Goal: Consume media (video, audio)

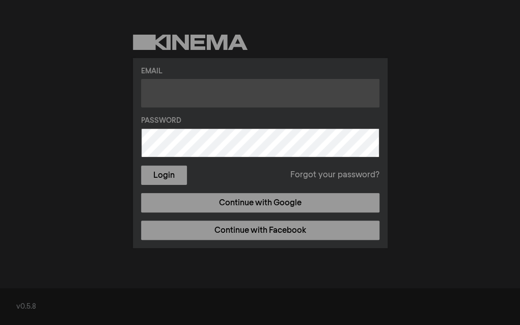
click at [248, 100] on input "text" at bounding box center [260, 93] width 238 height 29
type input "[EMAIL_ADDRESS][DOMAIN_NAME]"
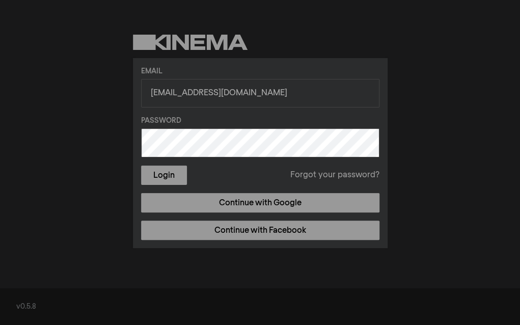
click at [141, 166] on button "Login" at bounding box center [164, 175] width 46 height 19
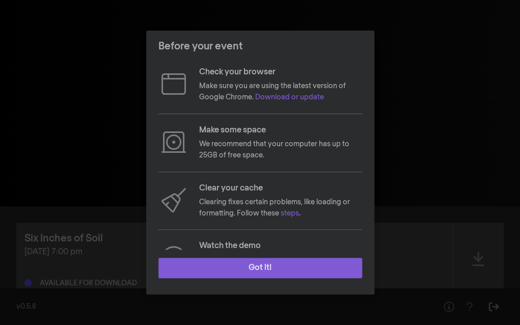
click at [250, 272] on button "Got it!" at bounding box center [260, 268] width 204 height 20
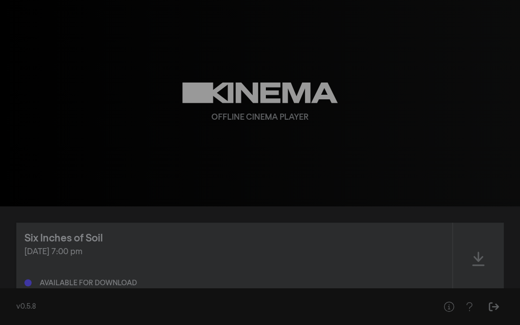
scroll to position [118, 0]
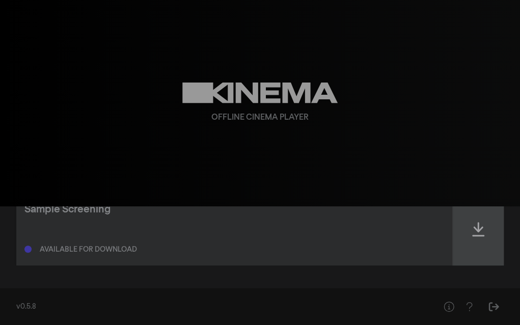
click at [481, 230] on icon at bounding box center [478, 229] width 12 height 16
click at [477, 233] on icon at bounding box center [478, 229] width 12 height 14
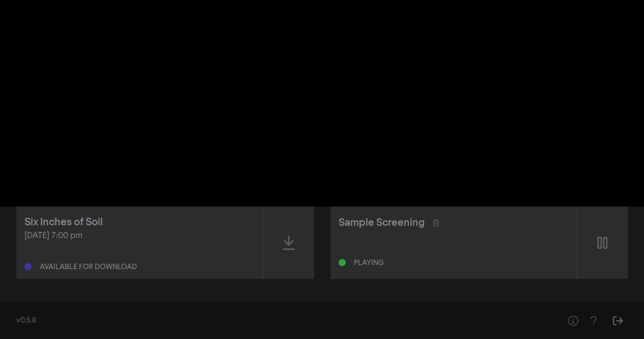
scroll to position [0, 0]
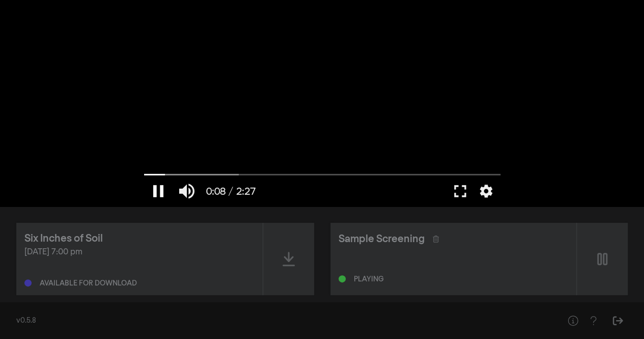
click at [156, 188] on button "pause" at bounding box center [158, 191] width 29 height 31
click at [156, 188] on button "play_arrow" at bounding box center [158, 191] width 29 height 31
click at [168, 182] on button "pause" at bounding box center [158, 191] width 29 height 31
type input "10.205859"
click at [355, 280] on div "Ready to play" at bounding box center [380, 279] width 52 height 7
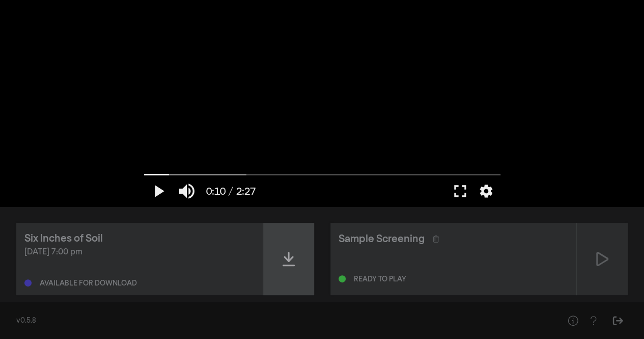
click at [284, 235] on div at bounding box center [288, 259] width 51 height 72
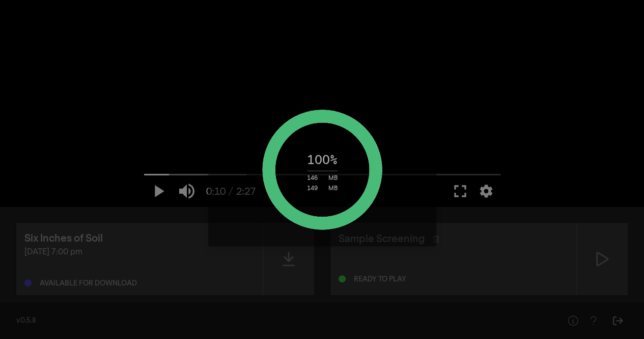
click at [363, 168] on div "100 % 146 MB 149 MB" at bounding box center [322, 169] width 127 height 44
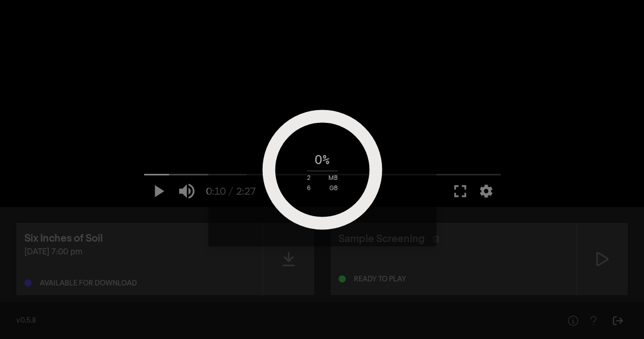
drag, startPoint x: 363, startPoint y: 168, endPoint x: 309, endPoint y: 322, distance: 163.5
click at [309, 322] on div "0 % 2 MB 6 GB" at bounding box center [322, 169] width 644 height 339
click at [409, 271] on div "0 % 11 MB 6 GB" at bounding box center [322, 169] width 644 height 339
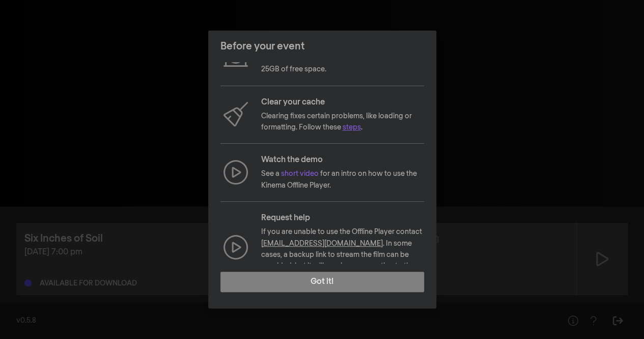
scroll to position [109, 0]
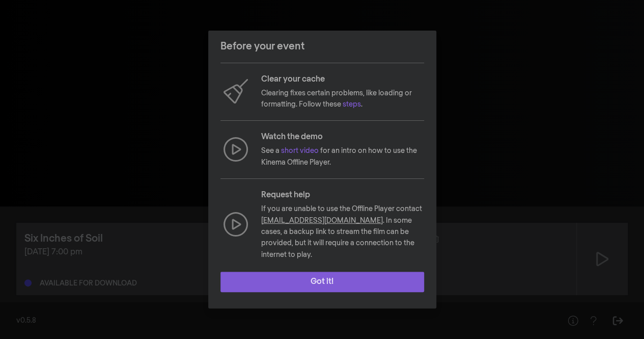
click at [328, 287] on button "Got it!" at bounding box center [323, 281] width 204 height 20
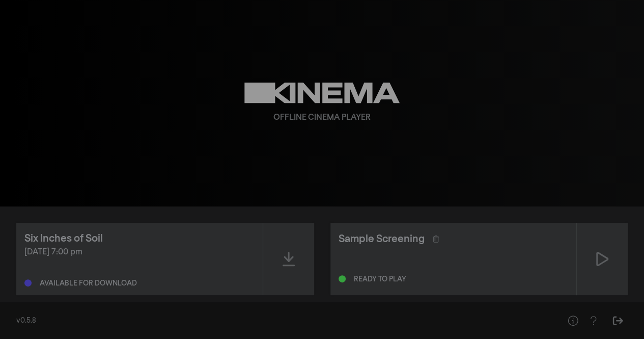
scroll to position [16, 0]
